Goal: Find contact information: Find contact information

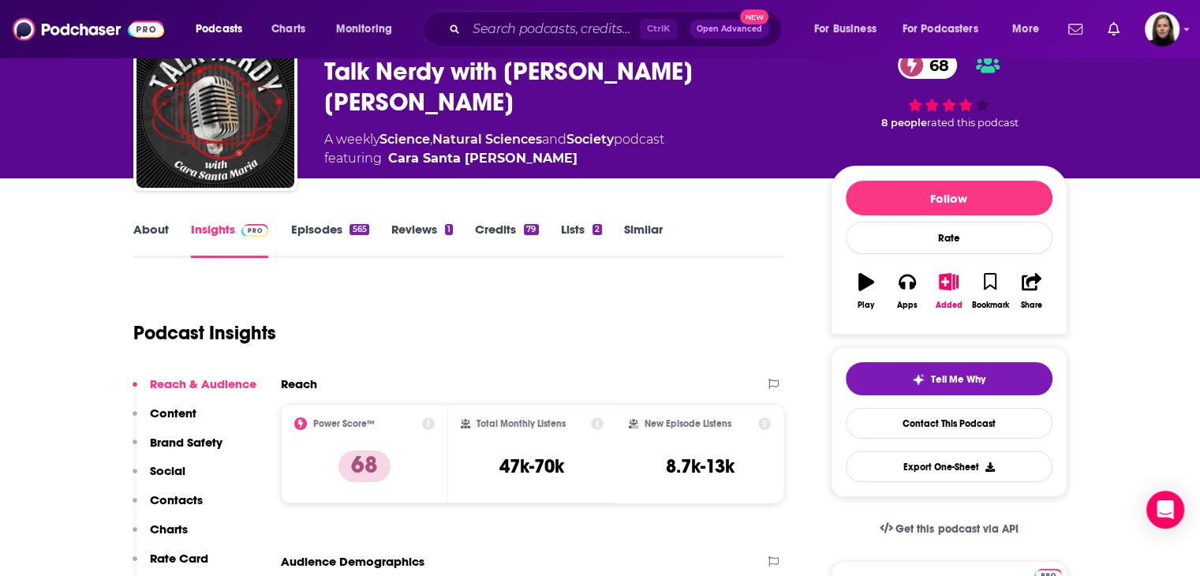
scroll to position [79, 0]
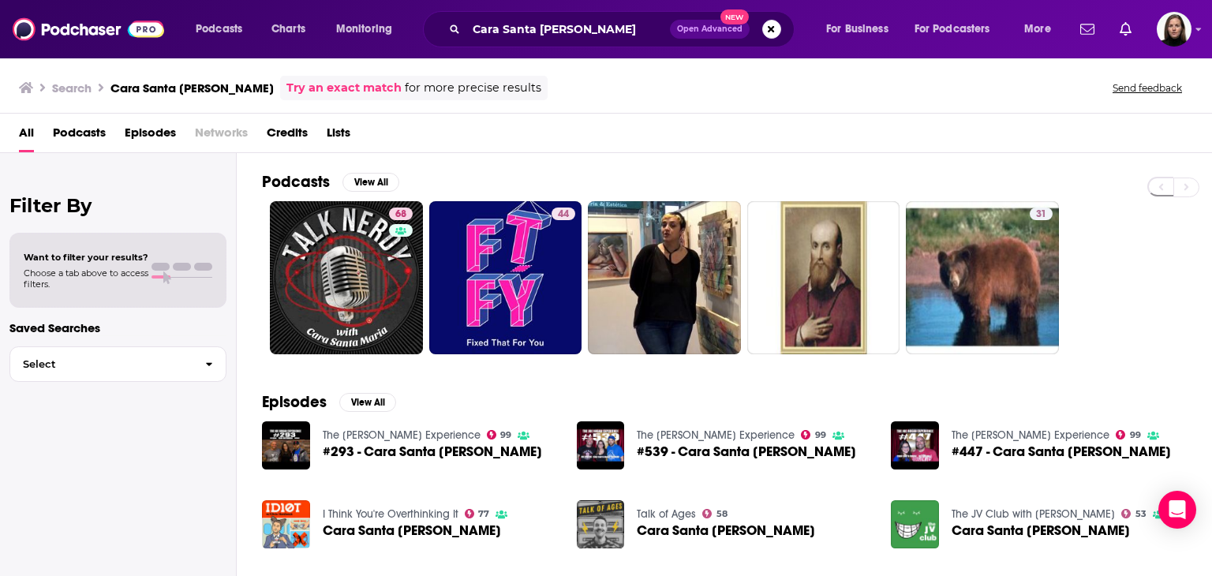
click at [338, 131] on span "Lists" at bounding box center [339, 136] width 24 height 32
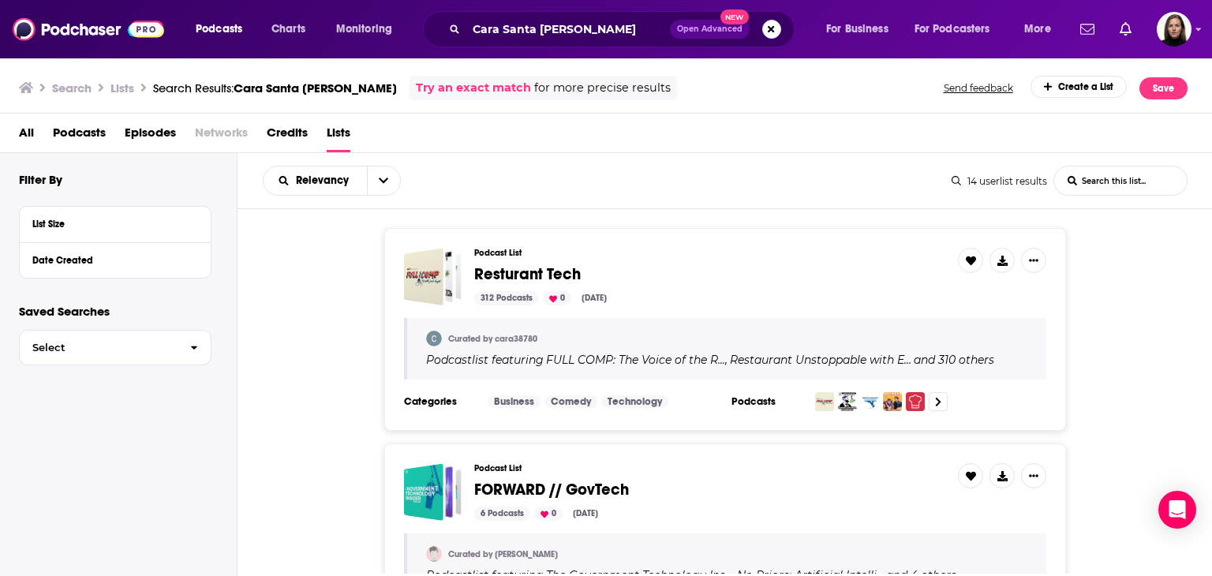
click at [137, 134] on span "Episodes" at bounding box center [150, 136] width 51 height 32
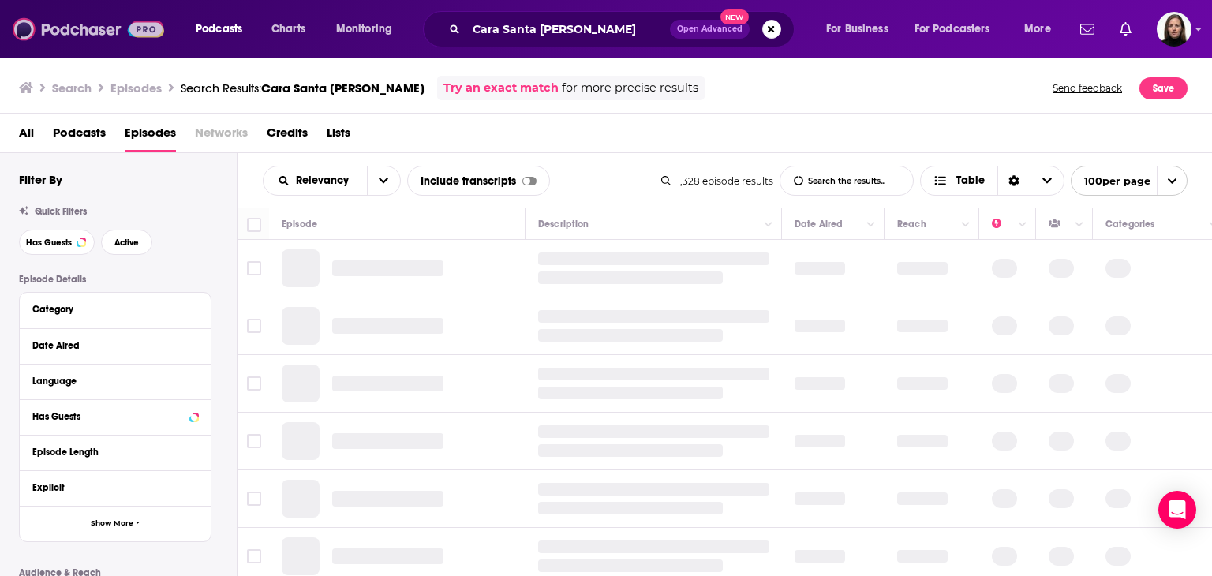
click at [68, 29] on img at bounding box center [89, 29] width 152 height 30
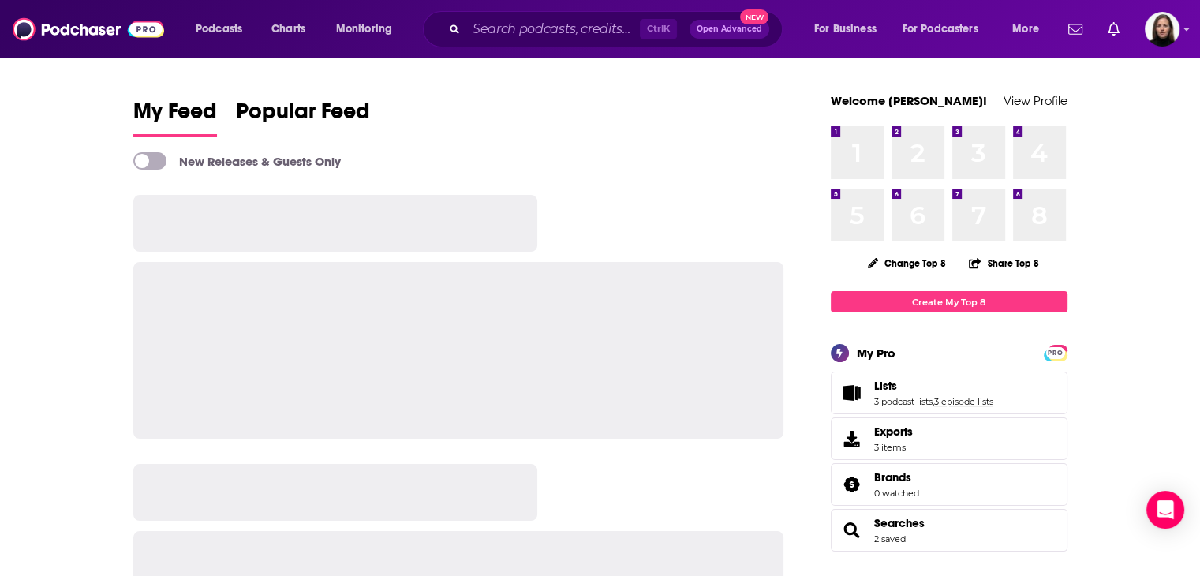
click at [960, 402] on link "3 episode lists" at bounding box center [963, 401] width 59 height 11
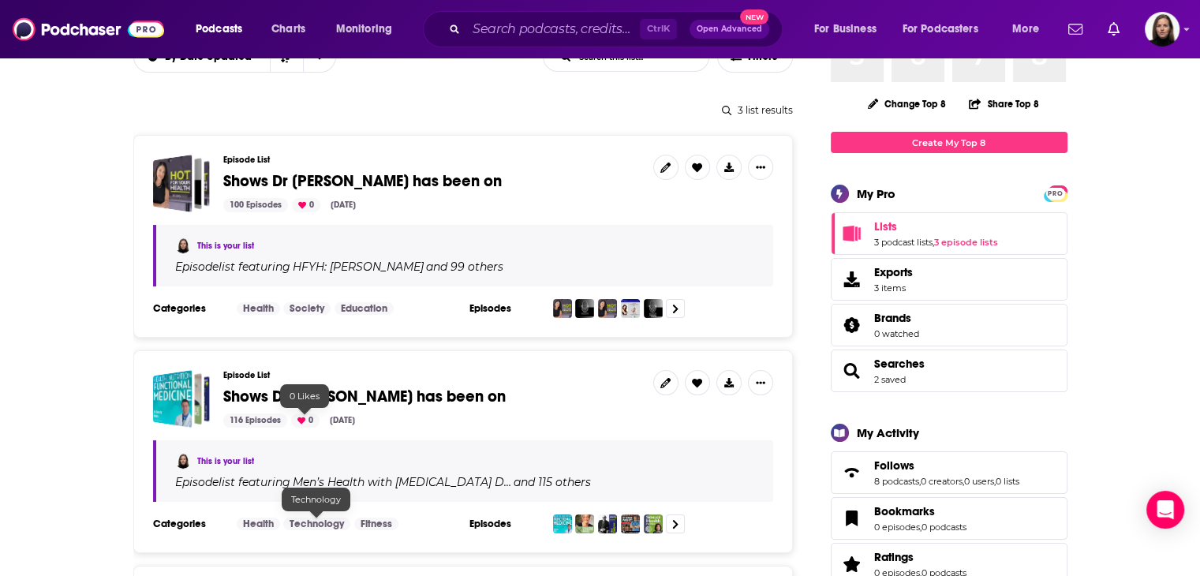
scroll to position [158, 0]
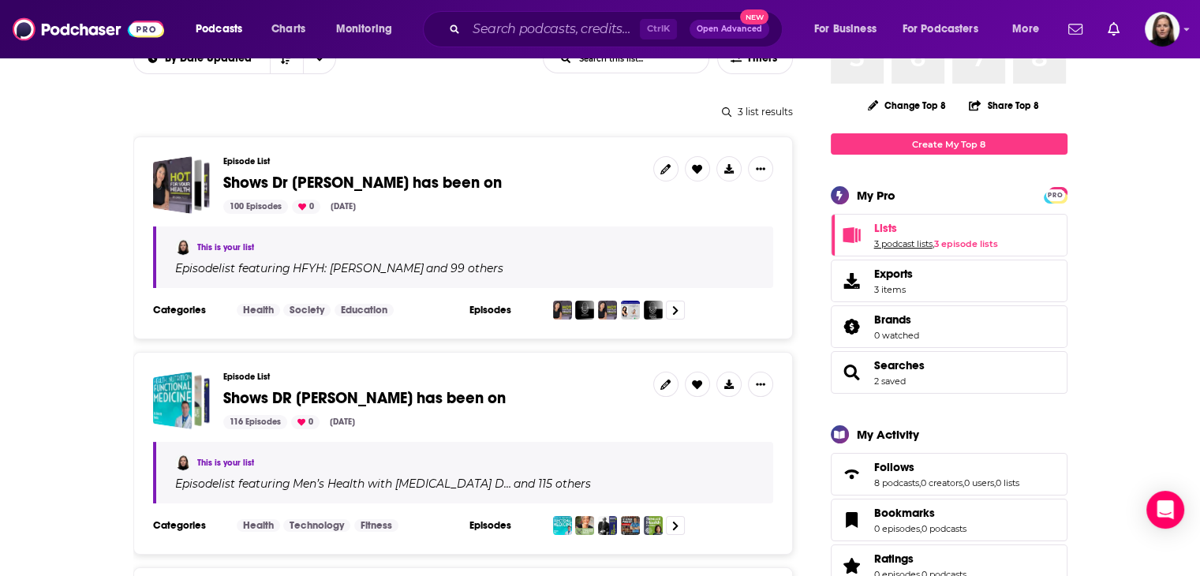
click at [896, 248] on link "3 podcast lists" at bounding box center [903, 243] width 58 height 11
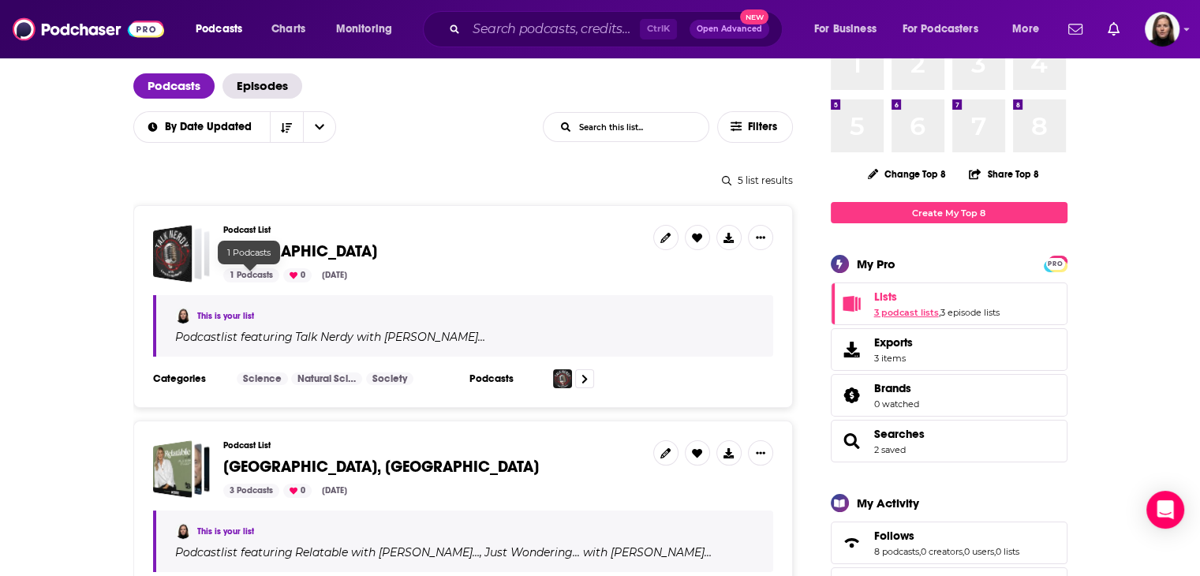
scroll to position [158, 0]
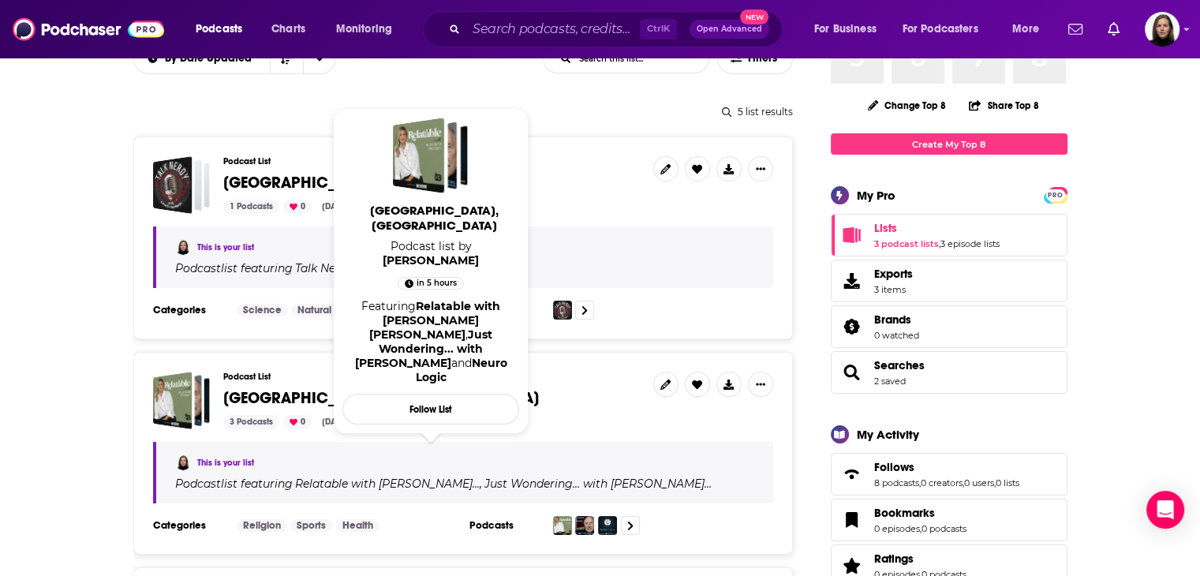
click at [263, 398] on span "[GEOGRAPHIC_DATA], [GEOGRAPHIC_DATA]" at bounding box center [381, 398] width 316 height 20
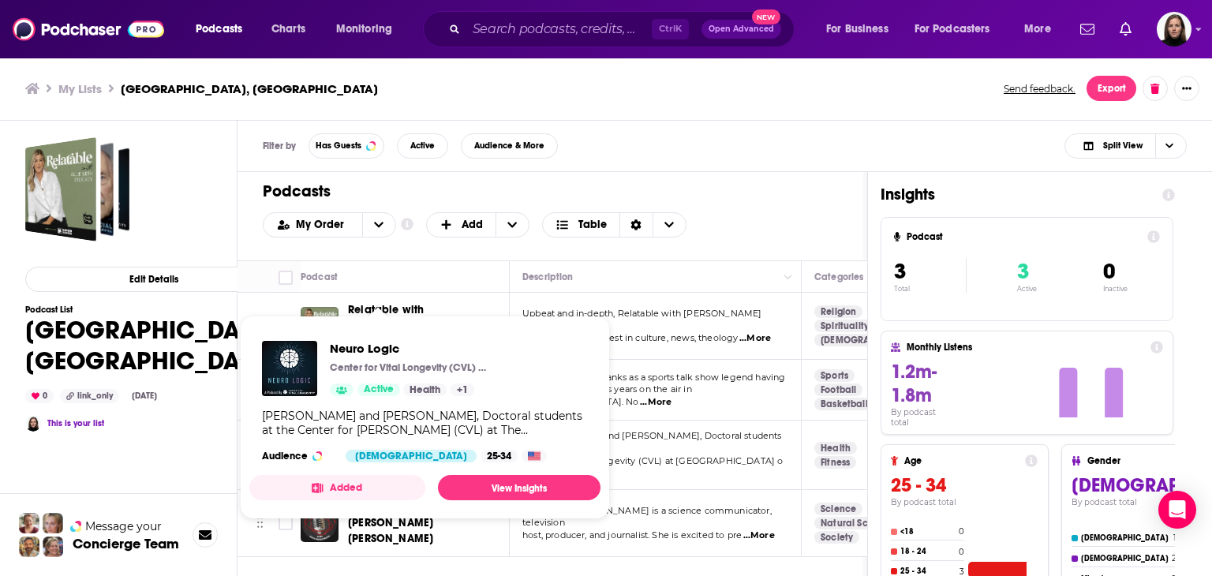
click at [366, 440] on div "Neuro Logic Center for [PERSON_NAME] (CVL) [GEOGRAPHIC_DATA][US_STATE] at [GEOG…" at bounding box center [424, 401] width 351 height 147
click at [514, 489] on link "View Insights" at bounding box center [519, 487] width 163 height 25
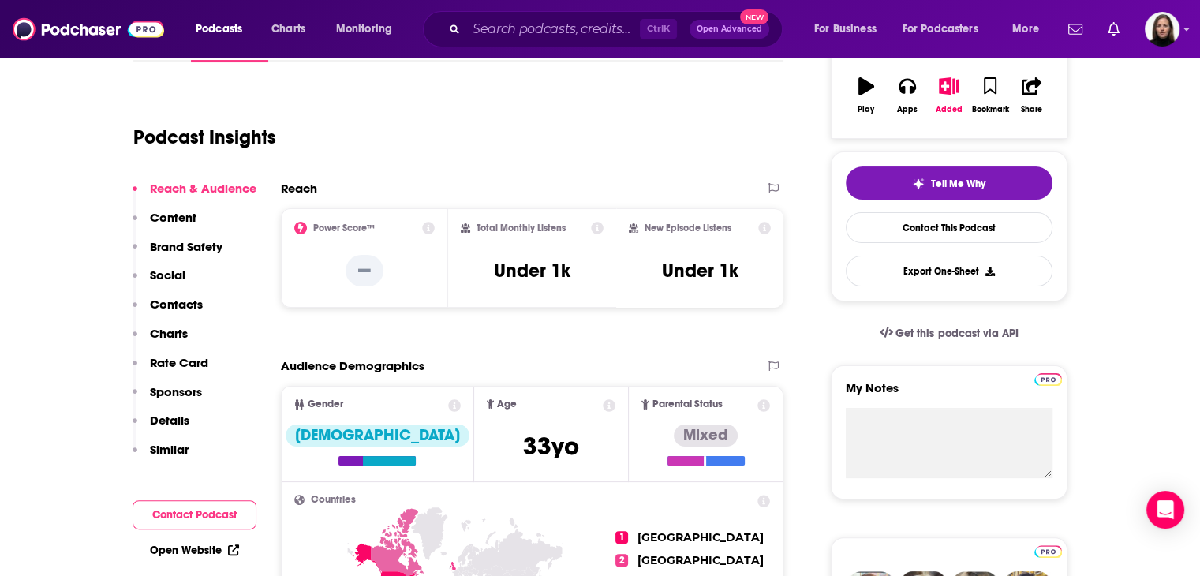
scroll to position [79, 0]
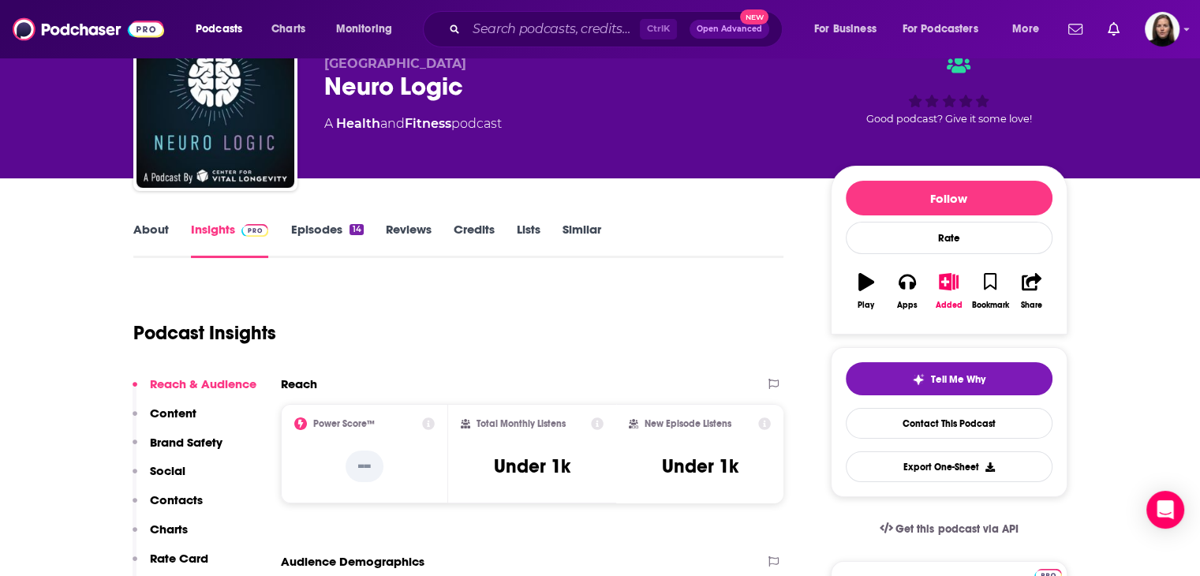
click at [154, 237] on link "About" at bounding box center [151, 240] width 36 height 36
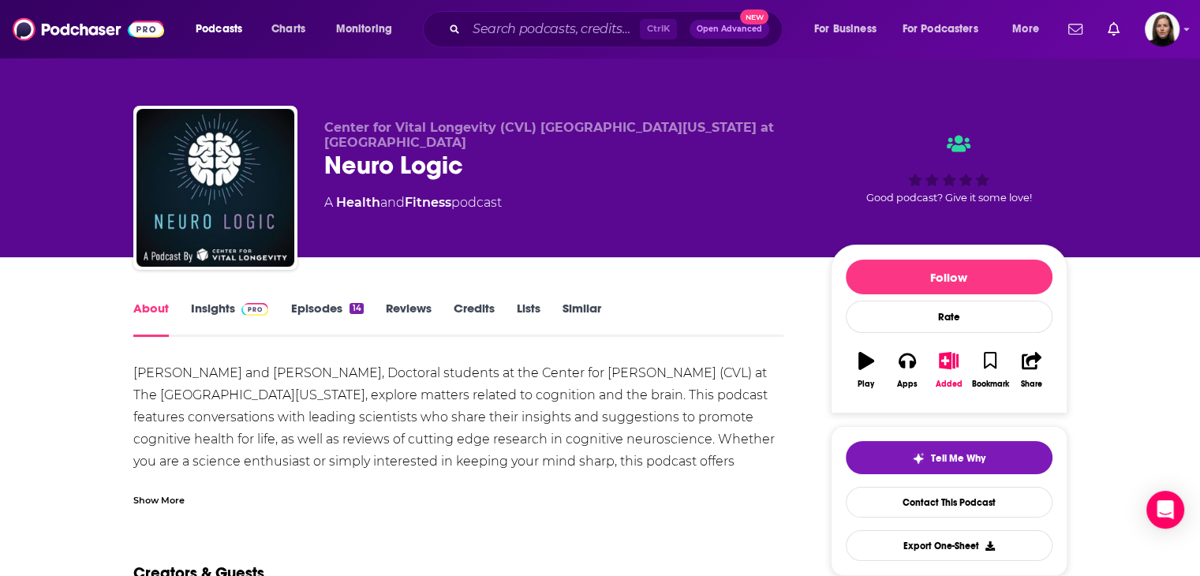
scroll to position [158, 0]
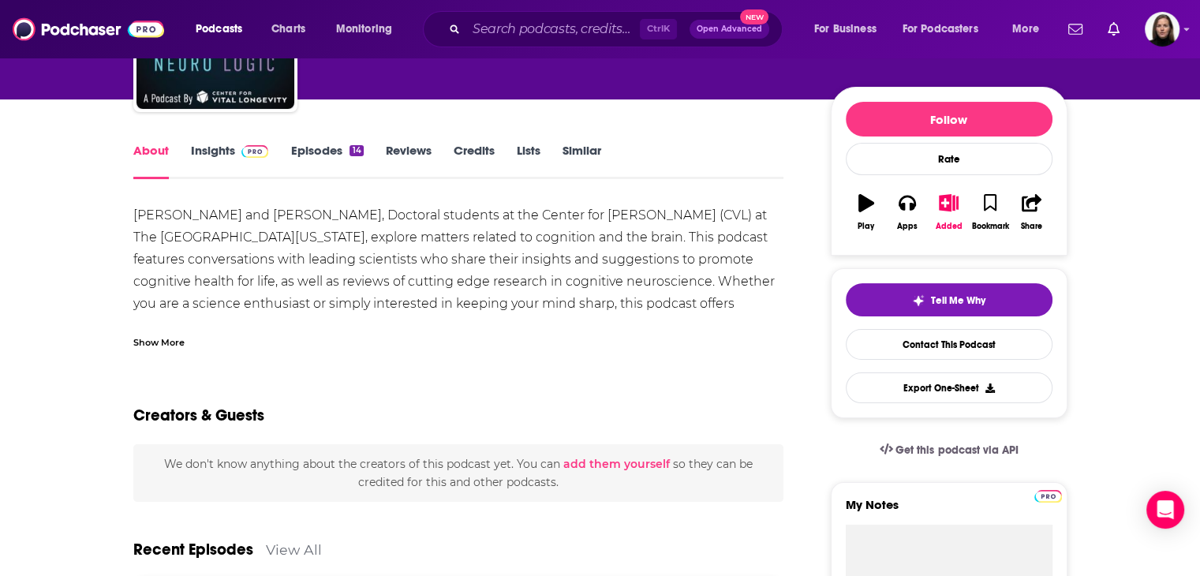
click at [243, 152] on img at bounding box center [255, 151] width 28 height 13
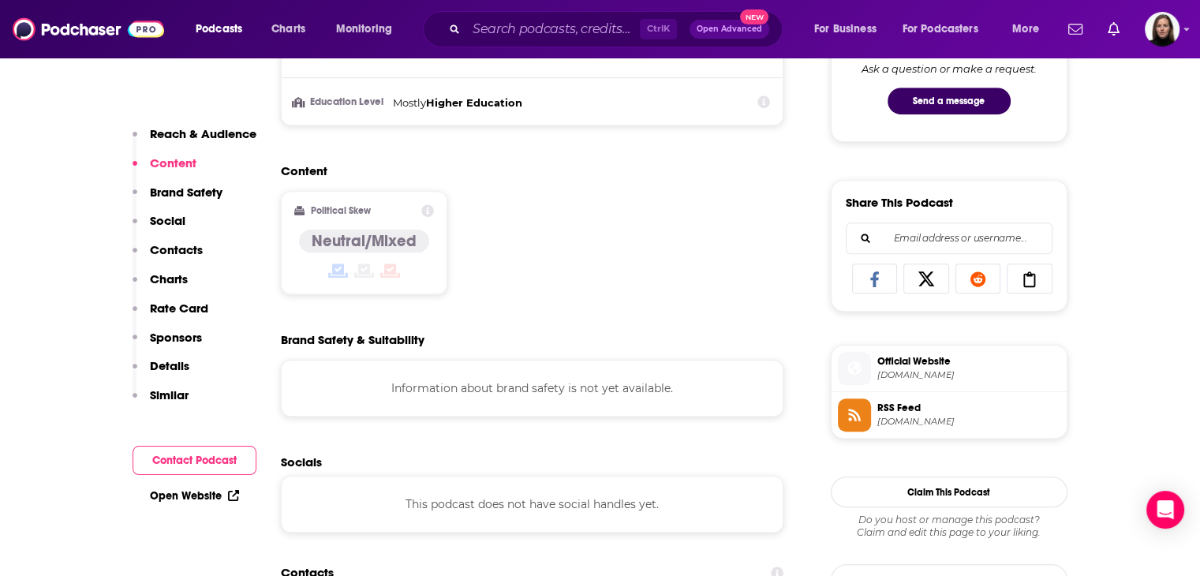
scroll to position [1184, 0]
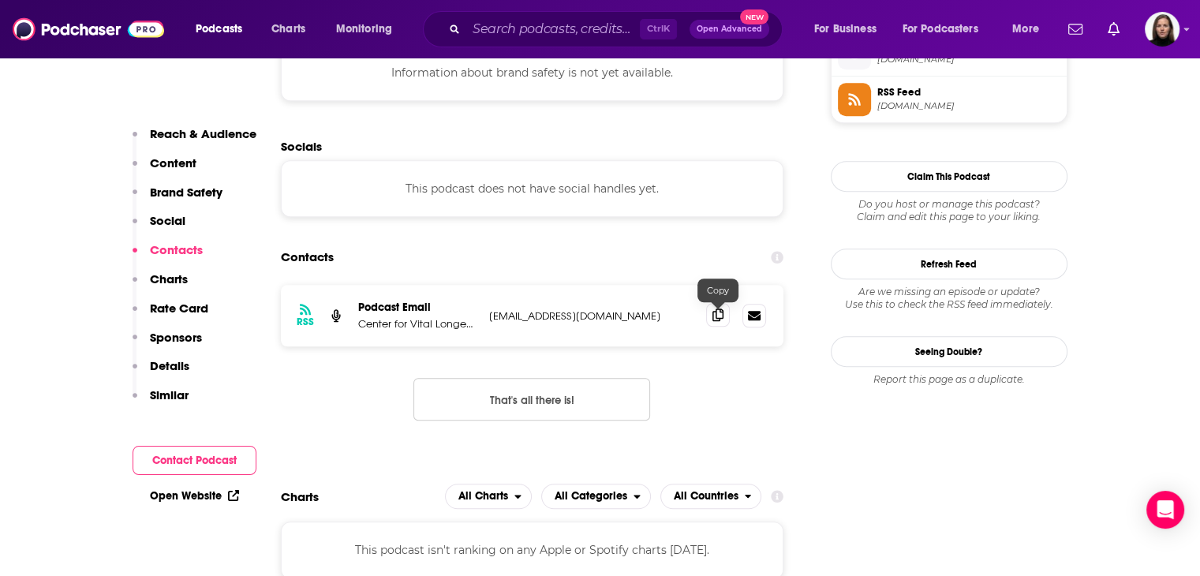
click at [723, 316] on icon at bounding box center [718, 315] width 11 height 13
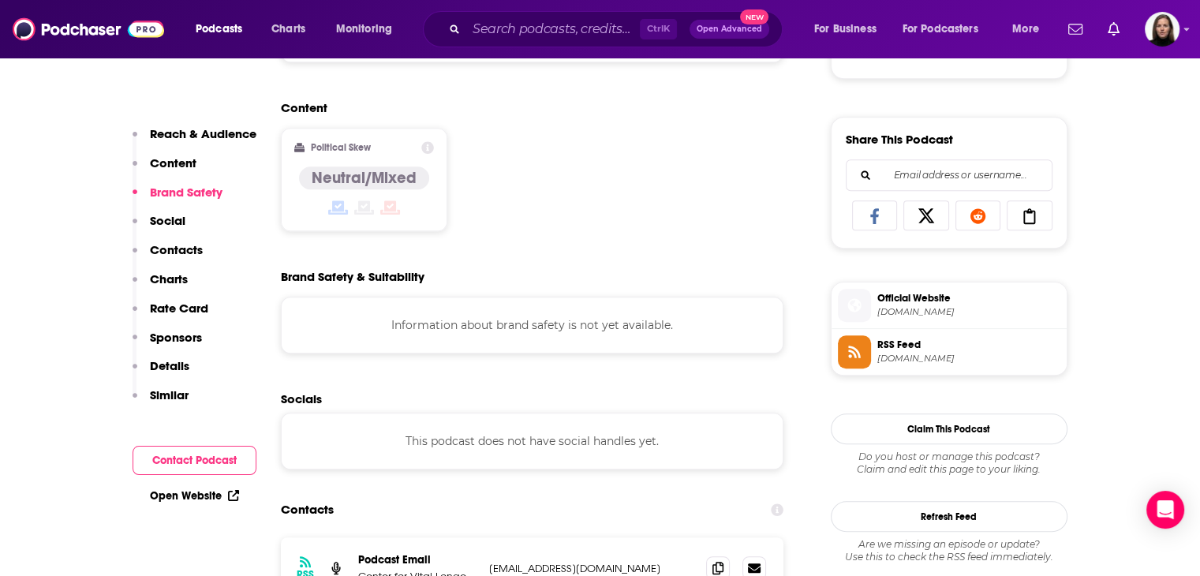
scroll to position [868, 0]
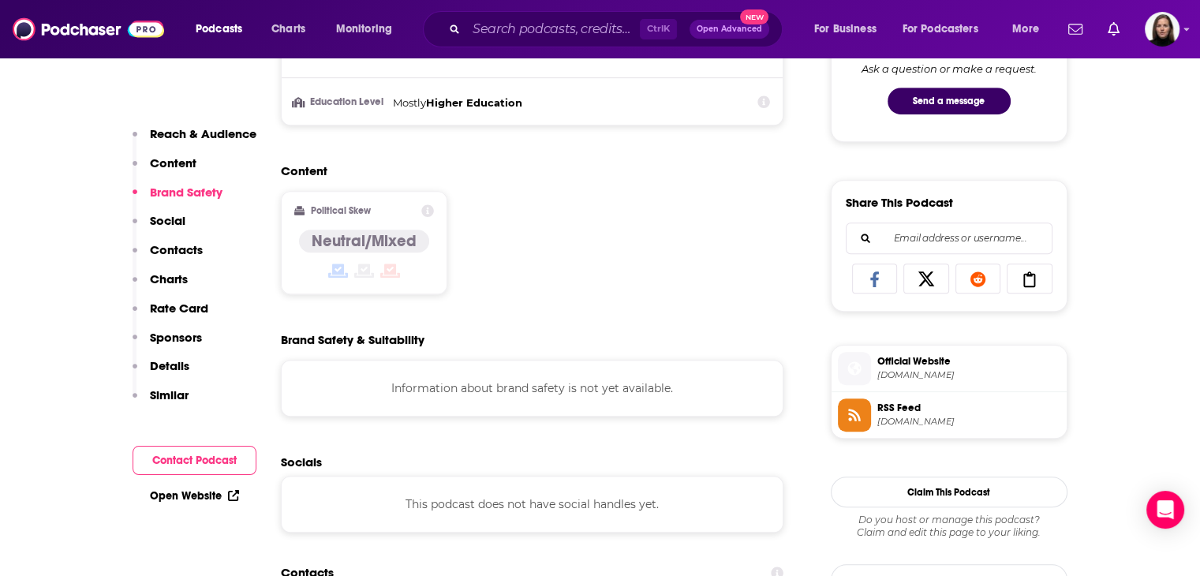
click at [904, 370] on span "[DOMAIN_NAME]" at bounding box center [968, 375] width 183 height 12
